Goal: Task Accomplishment & Management: Use online tool/utility

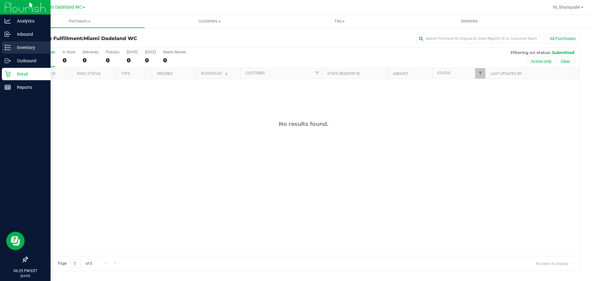
click at [11, 47] on div "Inventory" at bounding box center [26, 47] width 49 height 12
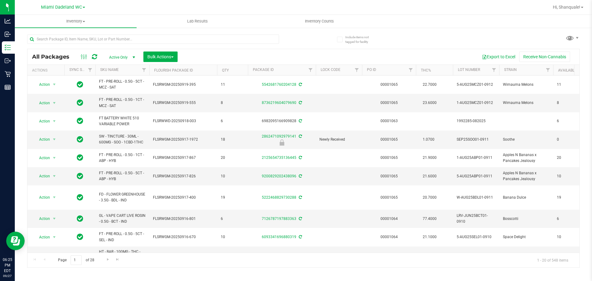
click at [255, 253] on div "Page 1 of 28 1 - 20 of 548 items" at bounding box center [303, 260] width 552 height 15
click at [257, 253] on div "Page 1 of 28 1 - 20 of 548 items" at bounding box center [303, 260] width 552 height 15
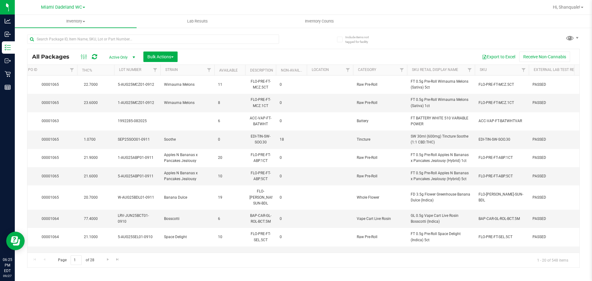
scroll to position [0, 348]
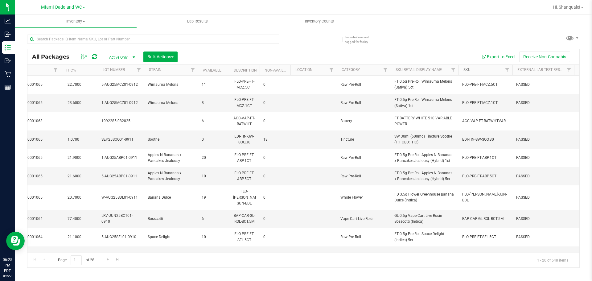
click at [468, 71] on link "SKU" at bounding box center [467, 70] width 7 height 4
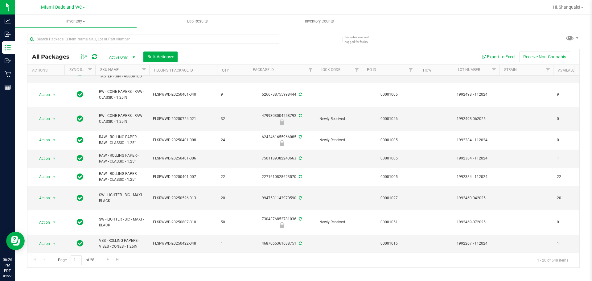
click at [104, 68] on link "SKU Name" at bounding box center [109, 70] width 19 height 4
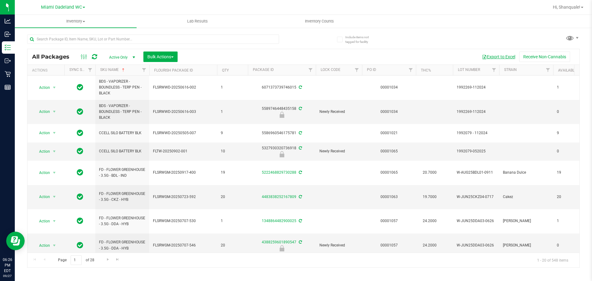
click at [509, 58] on button "Export to Excel" at bounding box center [498, 57] width 41 height 10
